Goal: Share content

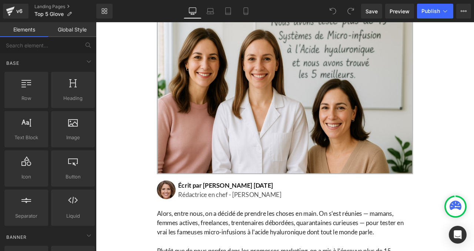
scroll to position [94, 0]
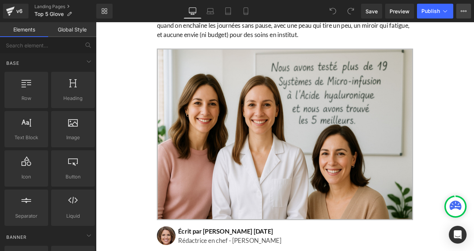
click at [458, 11] on button "View Live Page View with current Template Save Template to Library Schedule Pub…" at bounding box center [463, 11] width 15 height 15
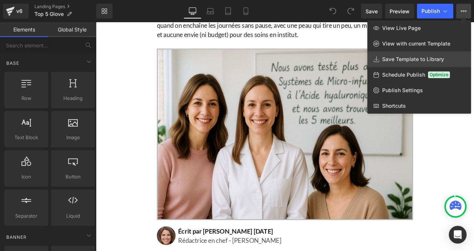
click at [412, 58] on span "Save Template to Library" at bounding box center [413, 59] width 62 height 7
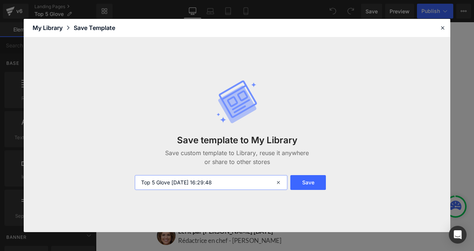
click at [181, 183] on input "Top 5 Glove [DATE] 16:29:48" at bounding box center [211, 182] width 153 height 15
paste input "[PERSON_NAME][EMAIL_ADDRESS][DOMAIN_NAME]"
click at [236, 181] on input "[PERSON_NAME][EMAIL_ADDRESS][DOMAIN_NAME]" at bounding box center [211, 182] width 153 height 15
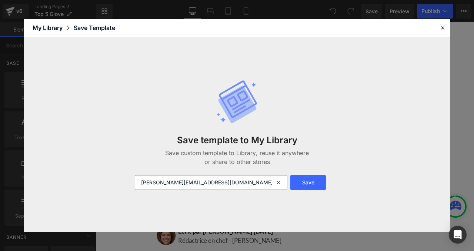
click at [236, 181] on input "[PERSON_NAME][EMAIL_ADDRESS][DOMAIN_NAME]" at bounding box center [211, 182] width 153 height 15
type input "top 5"
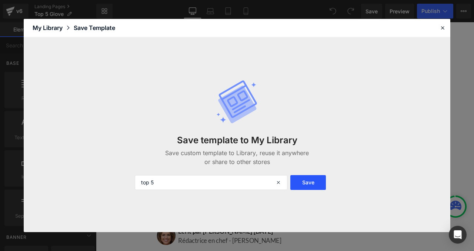
click at [304, 184] on button "Save" at bounding box center [308, 182] width 36 height 15
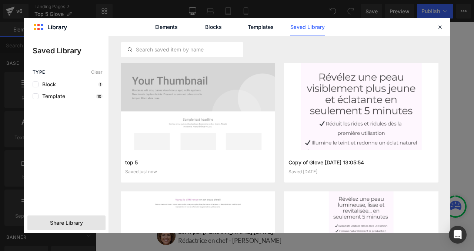
click at [69, 223] on span "Share Library" at bounding box center [66, 222] width 33 height 7
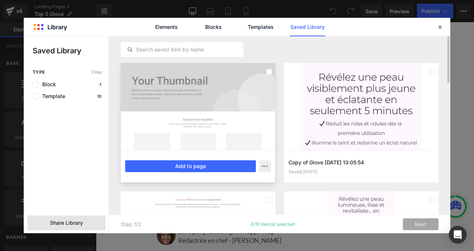
scroll to position [1, 0]
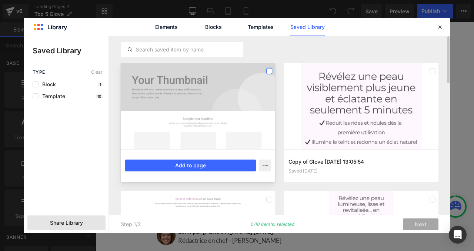
click at [268, 72] on label at bounding box center [269, 71] width 6 height 6
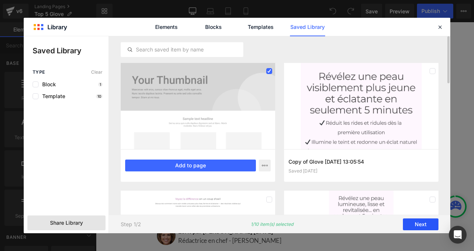
click at [417, 225] on button "Next" at bounding box center [421, 224] width 36 height 12
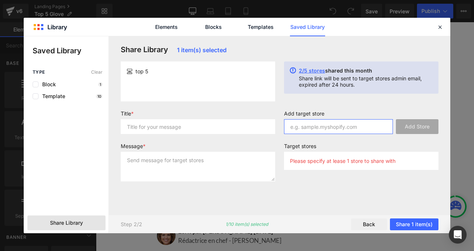
click at [323, 129] on input "text" at bounding box center [338, 126] width 109 height 15
paste input "0fxtdf-0r"
type input "0fxtdf-0r"
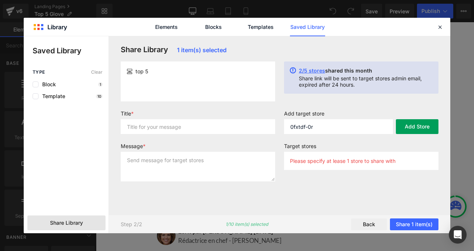
click at [412, 127] on button "Add Store" at bounding box center [417, 126] width 43 height 15
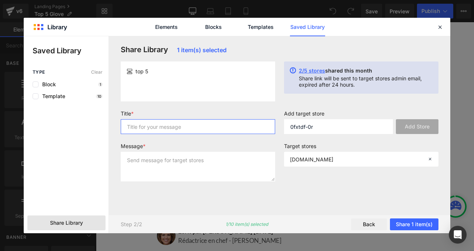
click at [190, 130] on input "text" at bounding box center [198, 126] width 154 height 15
type input "top 5"
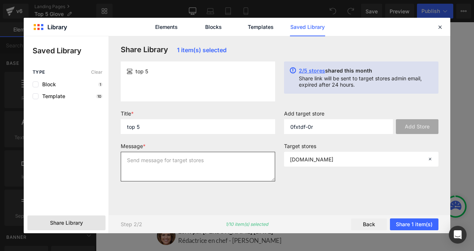
click at [173, 165] on textarea at bounding box center [198, 167] width 154 height 30
type textarea "top 5"
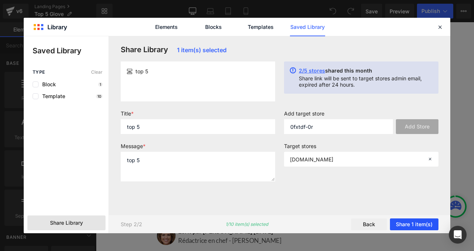
click at [420, 222] on button "Share 1 item(s)" at bounding box center [414, 224] width 48 height 12
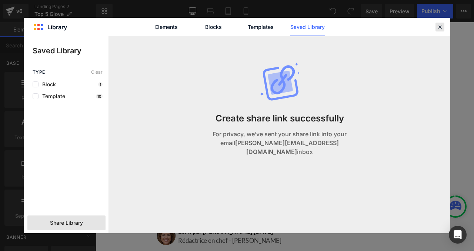
click at [436, 25] on icon at bounding box center [439, 27] width 7 height 7
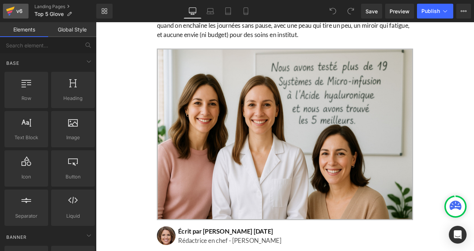
click at [18, 9] on div "v6" at bounding box center [19, 11] width 9 height 10
